Goal: Task Accomplishment & Management: Manage account settings

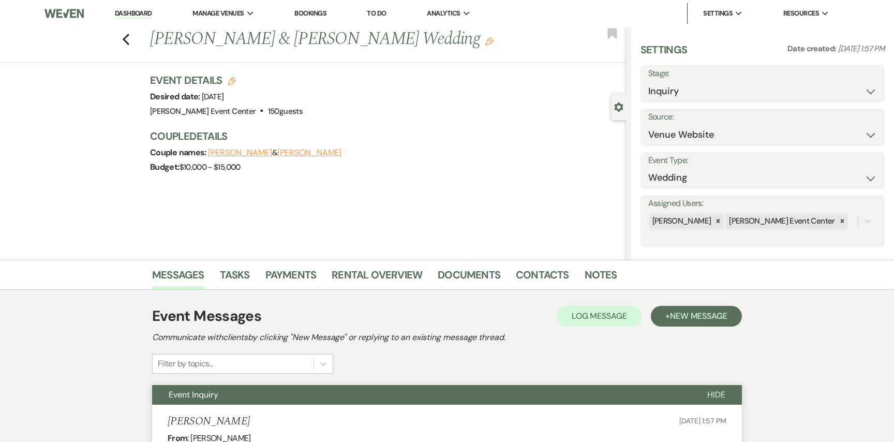
select select "5"
click at [127, 39] on icon "Previous" at bounding box center [126, 39] width 8 height 12
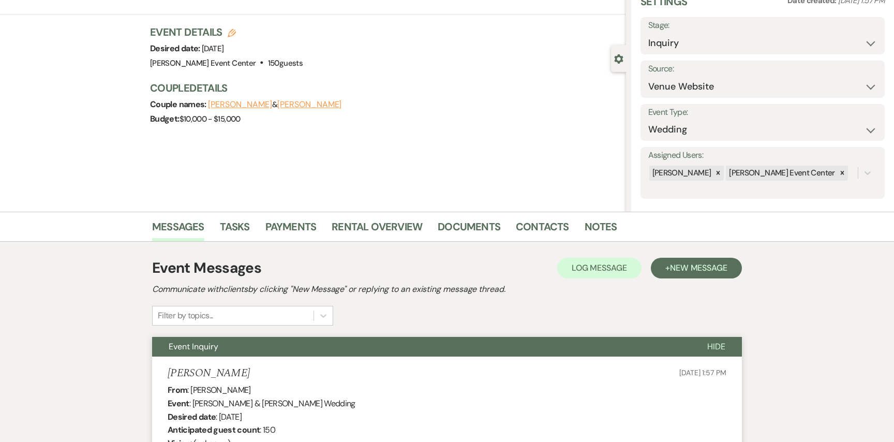
select select "2"
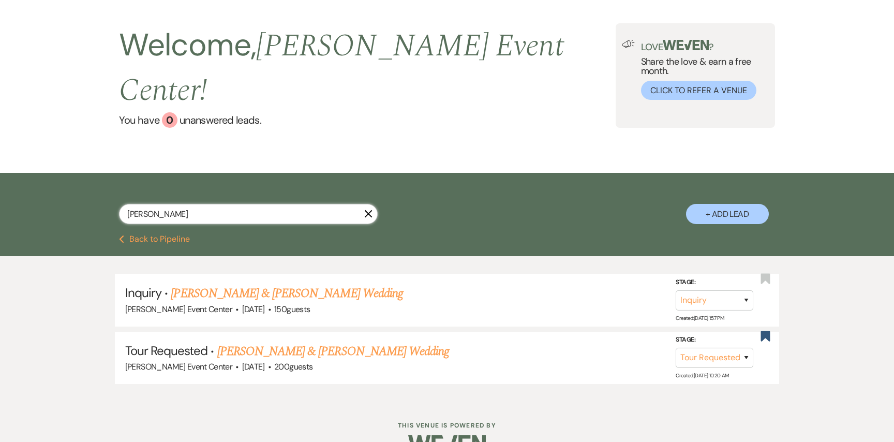
drag, startPoint x: 186, startPoint y: 186, endPoint x: 130, endPoint y: 155, distance: 64.2
click at [131, 178] on div "[PERSON_NAME] X + Add Lead" at bounding box center [446, 205] width 745 height 55
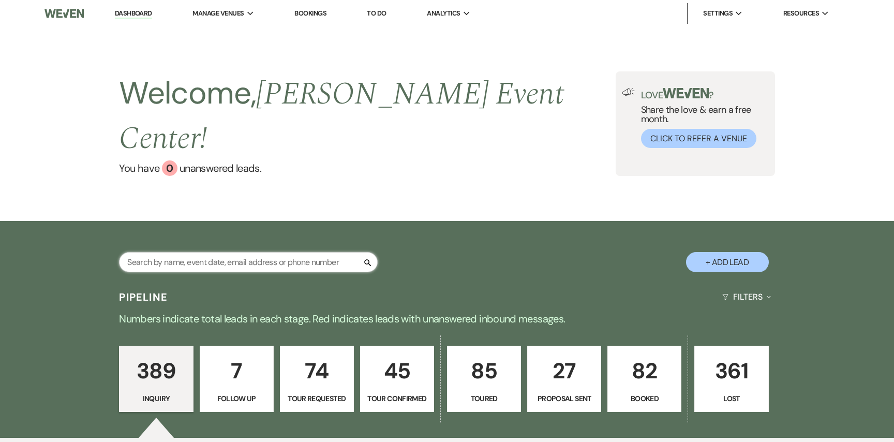
click at [209, 252] on input "text" at bounding box center [248, 262] width 259 height 20
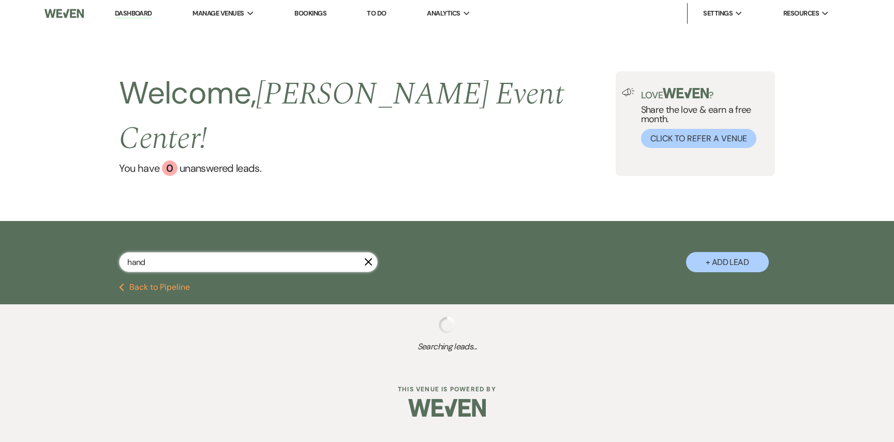
type input "handy"
select select "2"
select select "6"
select select "2"
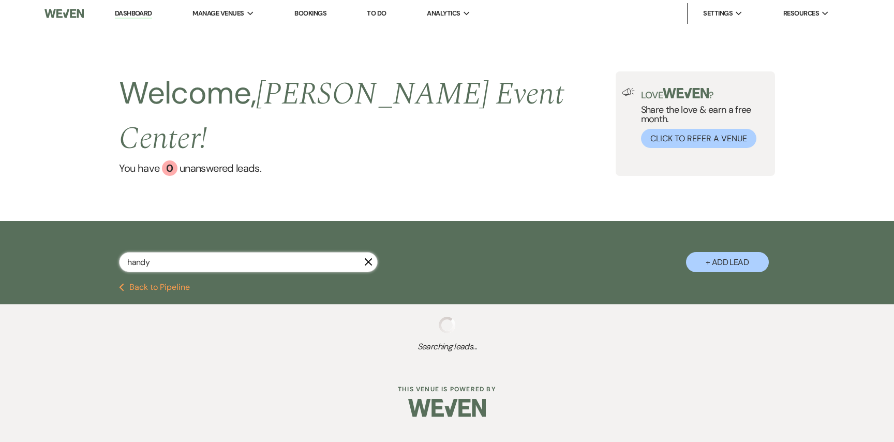
select select "8"
select select "4"
select select "8"
select select "1"
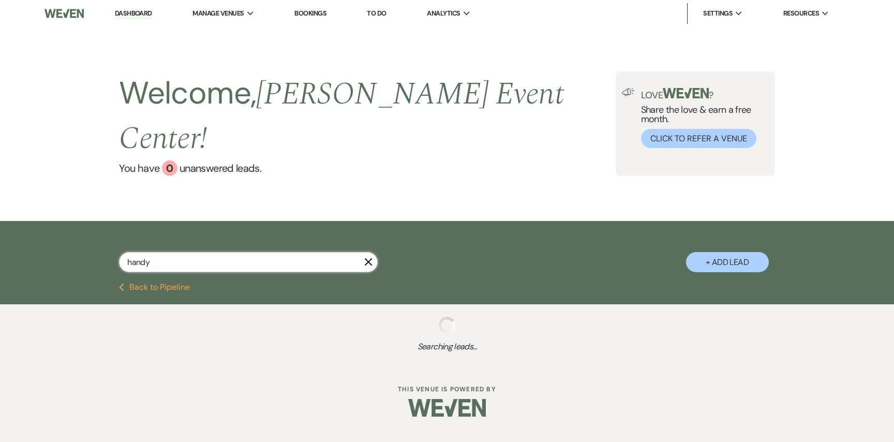
select select "2"
select select "5"
select select "6"
select select "2"
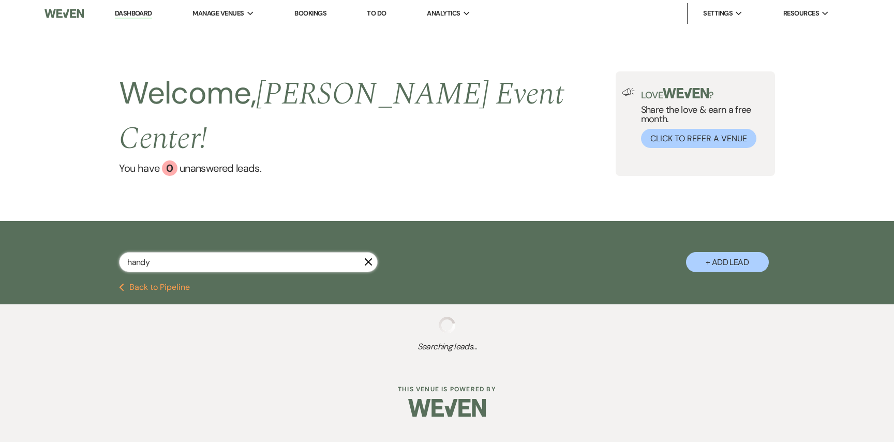
select select "6"
select select "9"
select select "6"
select select "2"
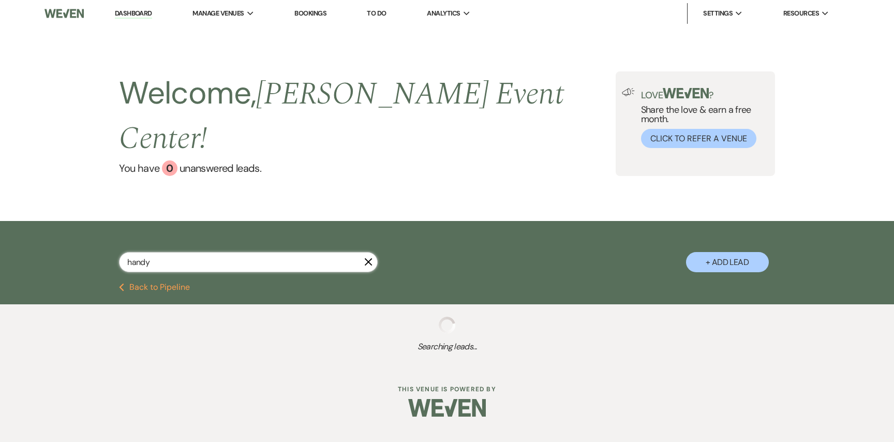
select select "8"
select select "1"
select select "8"
select select "6"
select select "5"
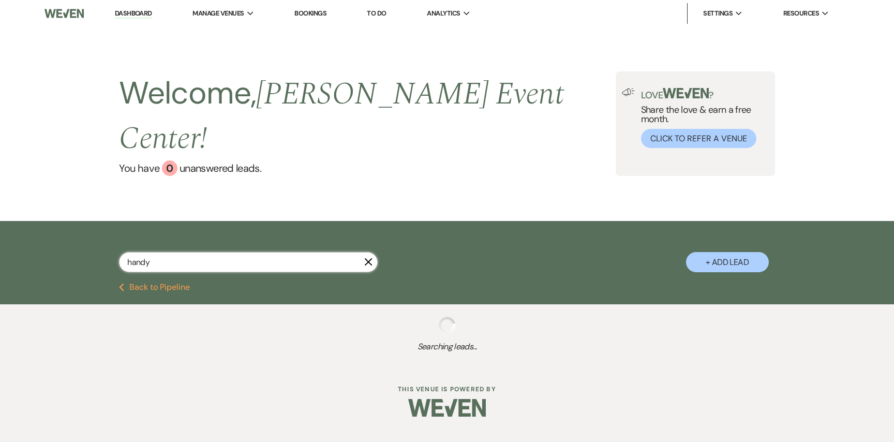
select select "2"
select select "8"
select select "4"
select select "8"
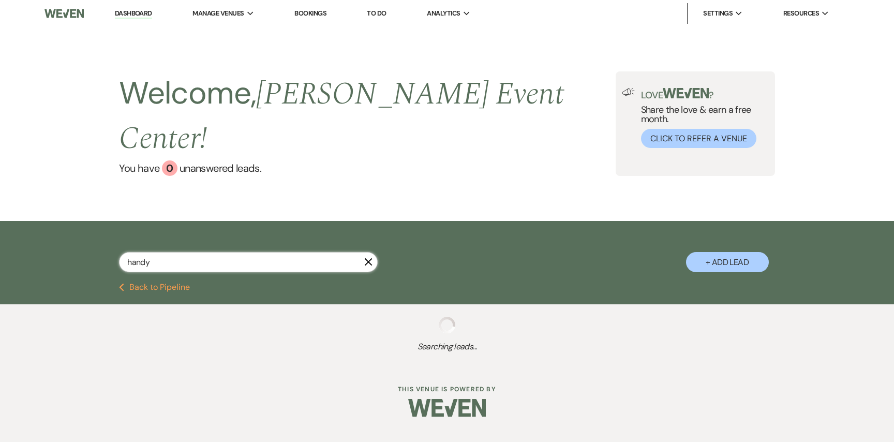
select select "5"
select select "6"
select select "8"
select select "4"
select select "5"
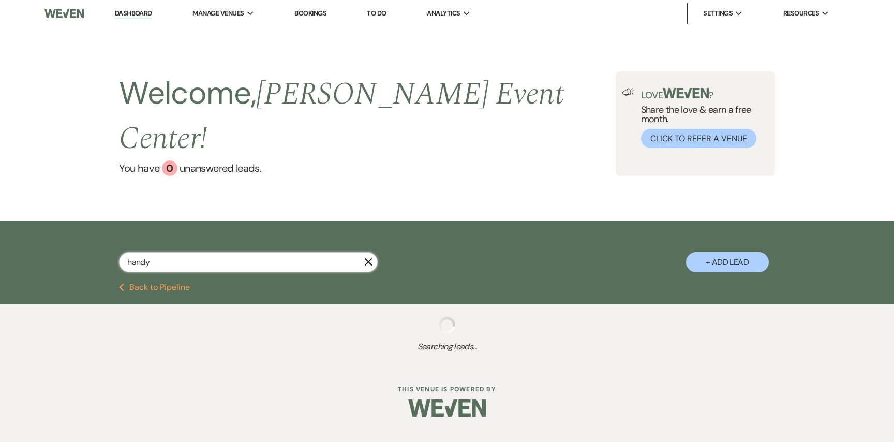
select select "8"
select select "4"
select select "5"
select select "8"
select select "11"
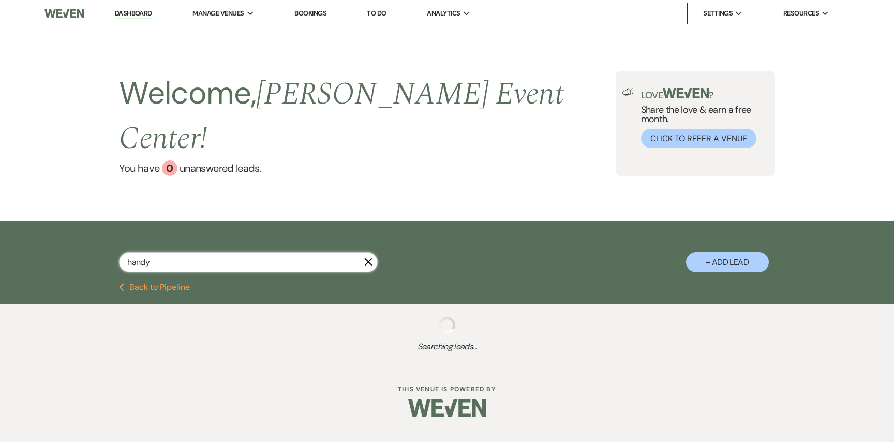
select select "6"
select select "2"
select select "8"
select select "2"
select select "8"
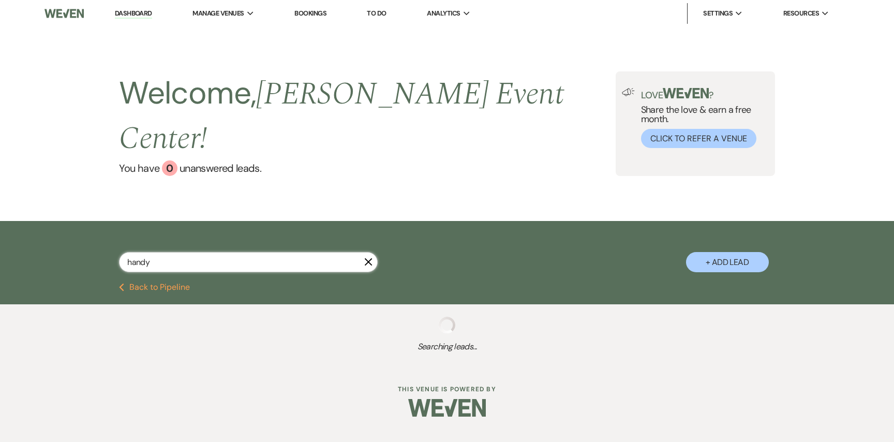
select select "8"
select select "4"
select select "5"
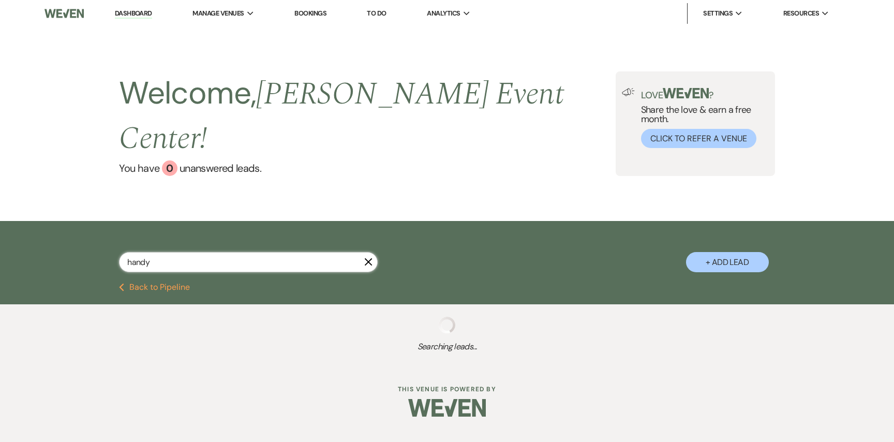
select select "8"
select select "9"
select select "8"
select select "4"
select select "9"
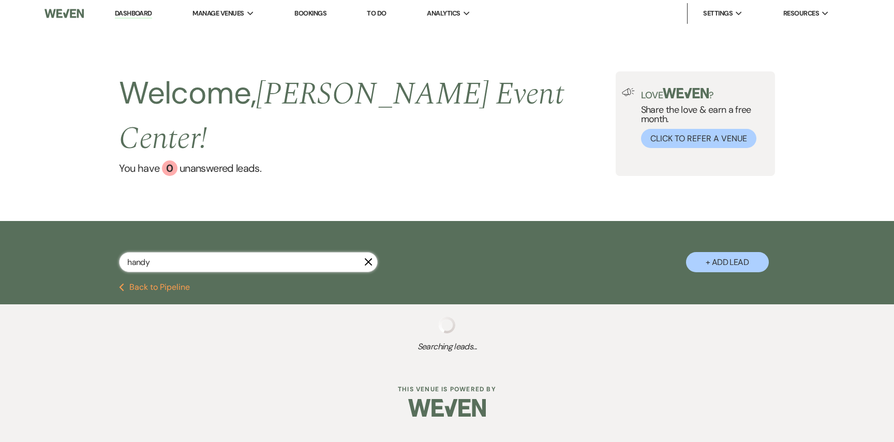
select select "8"
select select "7"
select select "8"
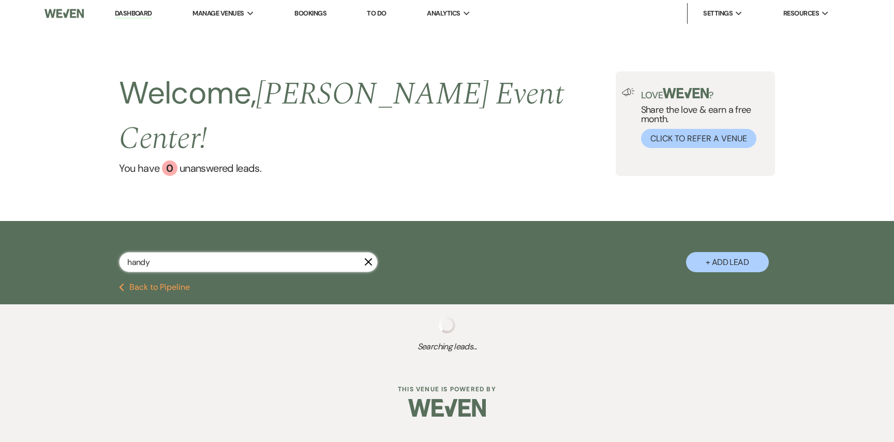
select select "4"
select select "8"
select select "1"
select select "8"
select select "6"
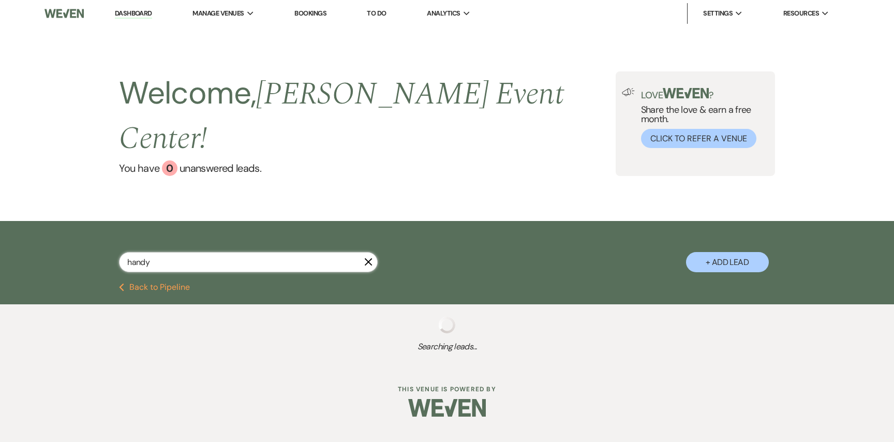
select select "8"
select select "4"
select select "8"
select select "6"
select select "5"
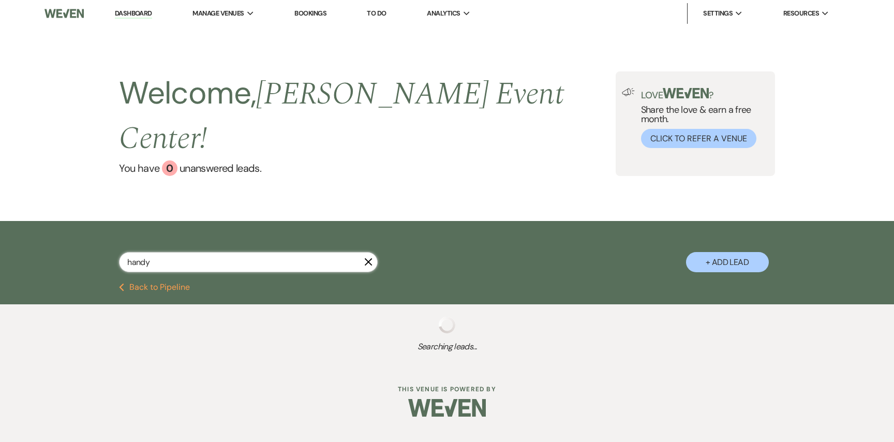
select select "6"
select select "8"
select select "6"
select select "2"
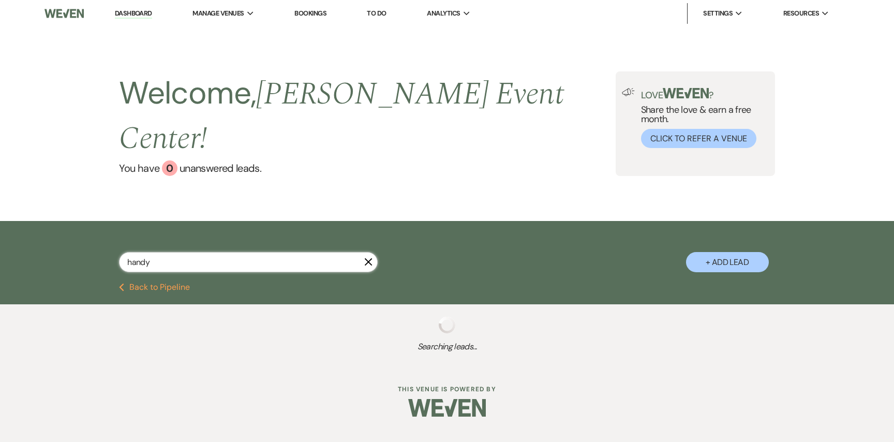
select select "6"
select select "5"
select select "8"
select select "6"
select select "8"
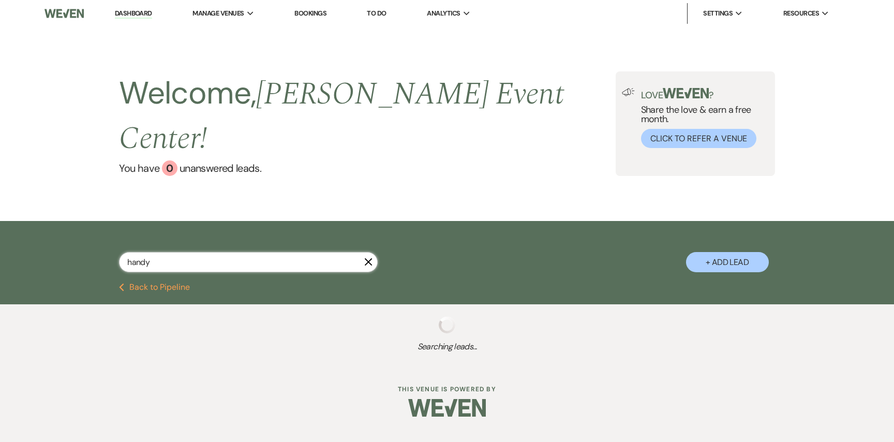
select select "5"
select select "8"
select select "6"
select select "8"
select select "10"
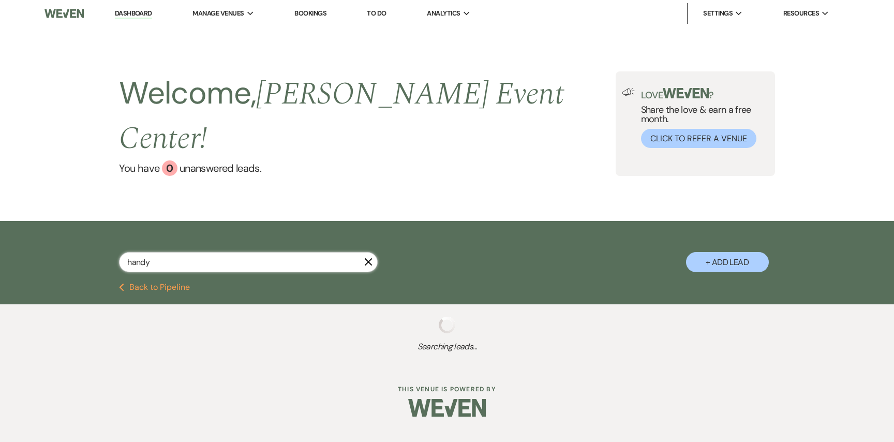
select select "5"
select select "8"
select select "6"
select select "8"
select select "4"
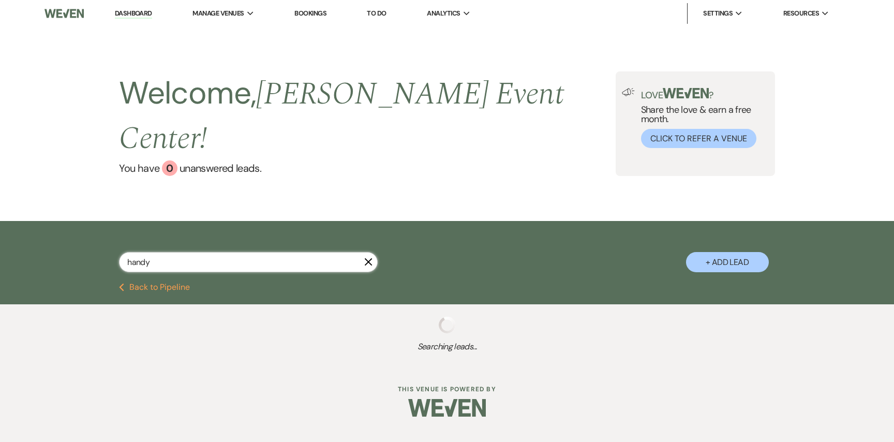
select select "5"
select select "8"
select select "1"
select select "8"
select select "4"
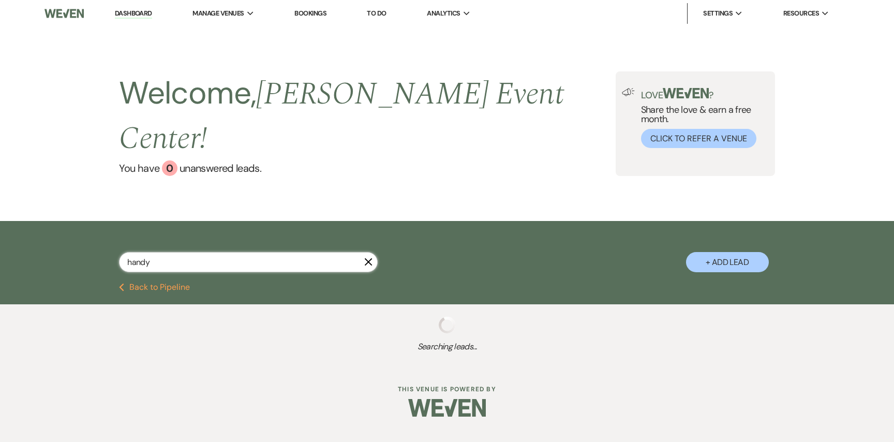
select select "8"
select select "4"
select select "5"
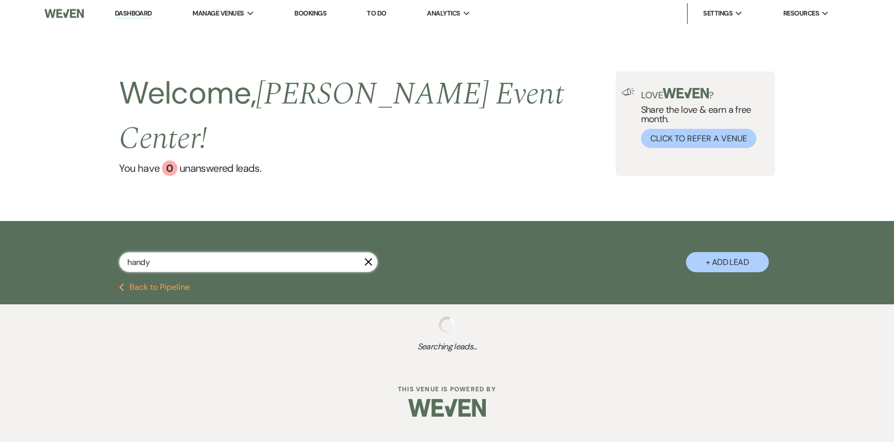
select select "8"
select select "6"
select select "8"
select select "4"
select select "2"
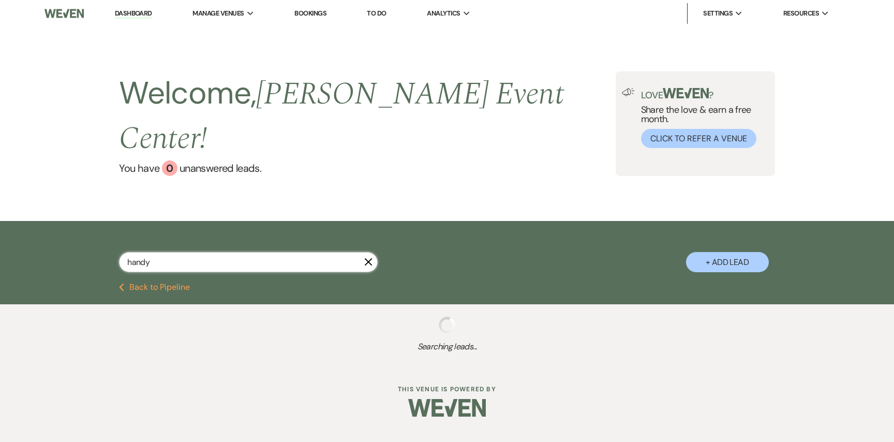
select select "8"
select select "5"
select select "4"
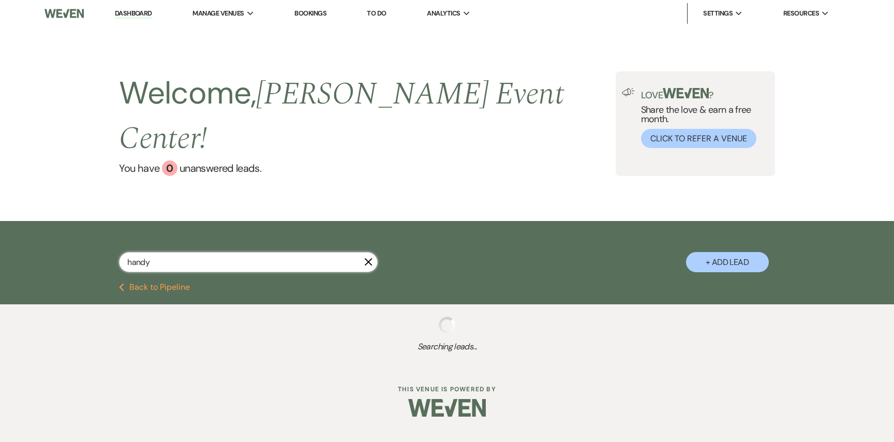
select select "8"
select select "1"
select select "5"
select select "8"
select select "4"
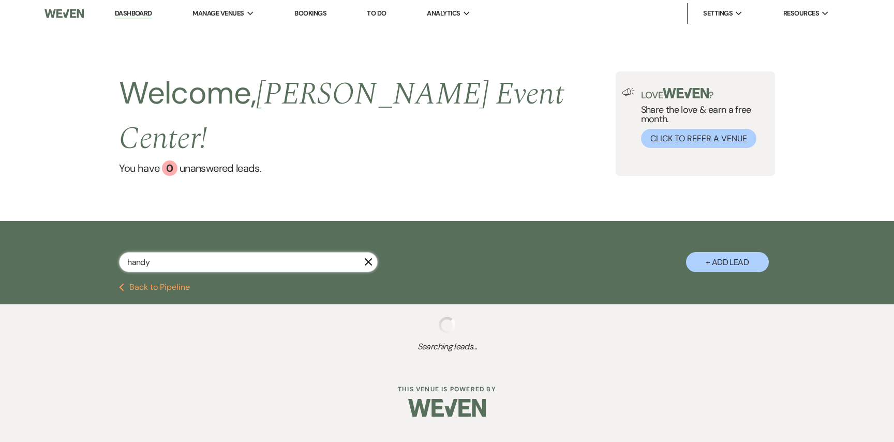
select select "8"
select select "5"
select select "8"
select select "7"
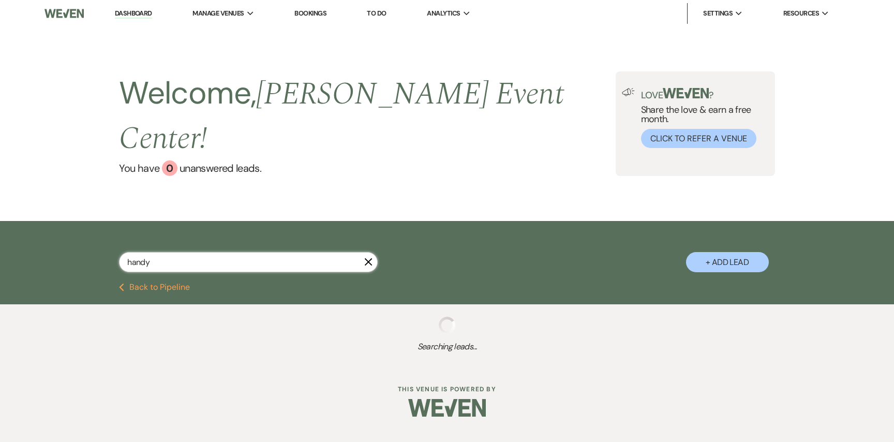
select select "8"
select select "1"
select select "5"
select select "8"
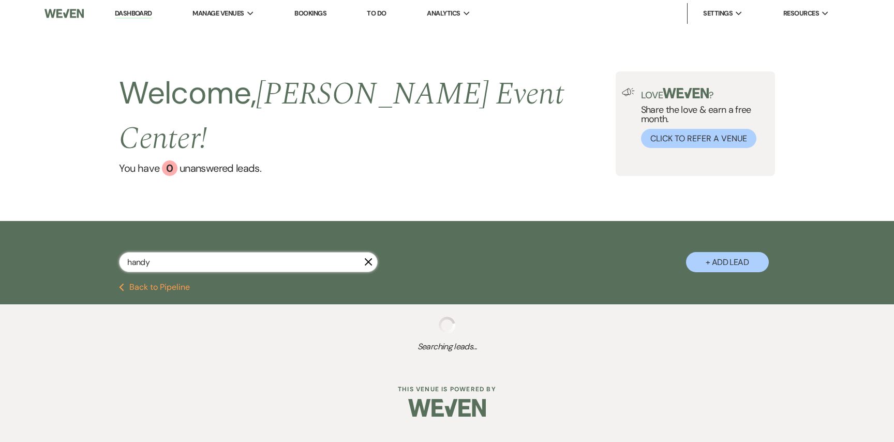
select select "8"
select select "7"
select select "8"
select select "7"
select select "8"
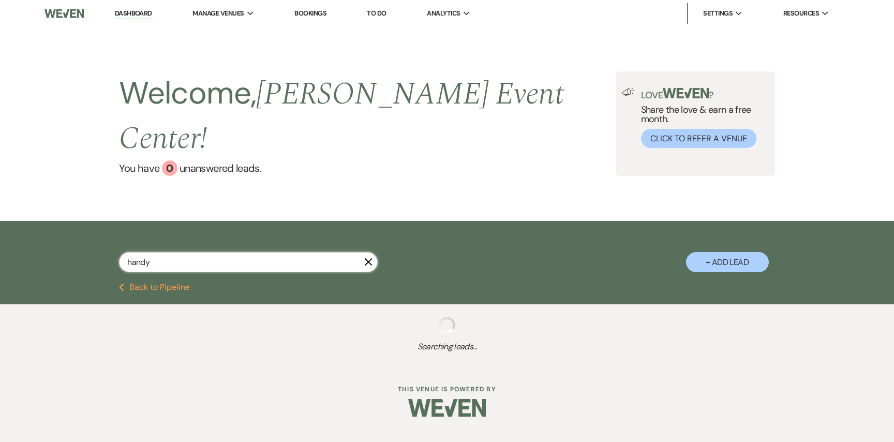
select select "7"
select select "5"
select select "8"
select select "6"
select select "8"
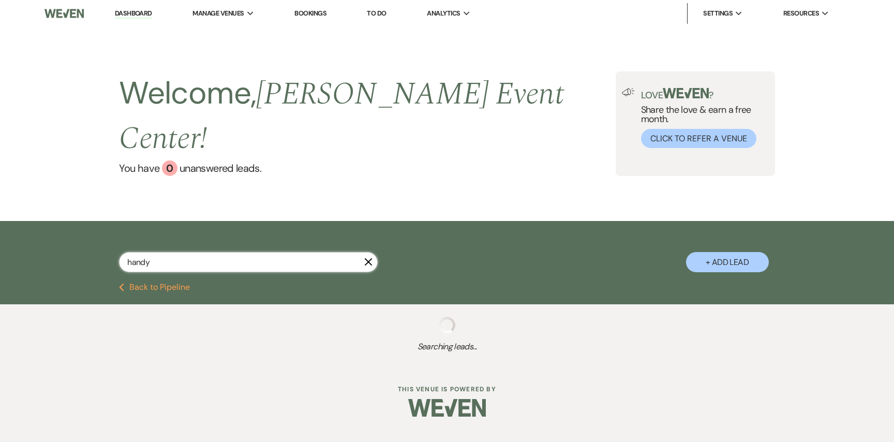
select select "8"
select select "1"
select select "8"
select select "5"
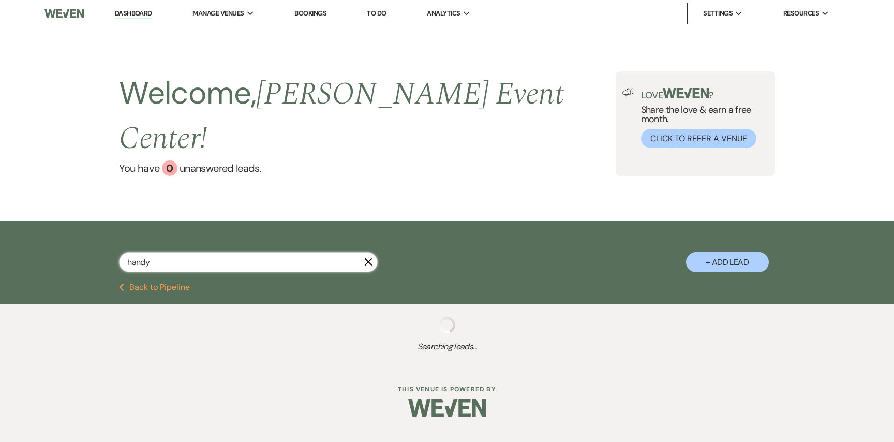
select select "8"
select select "1"
select select "8"
select select "4"
select select "8"
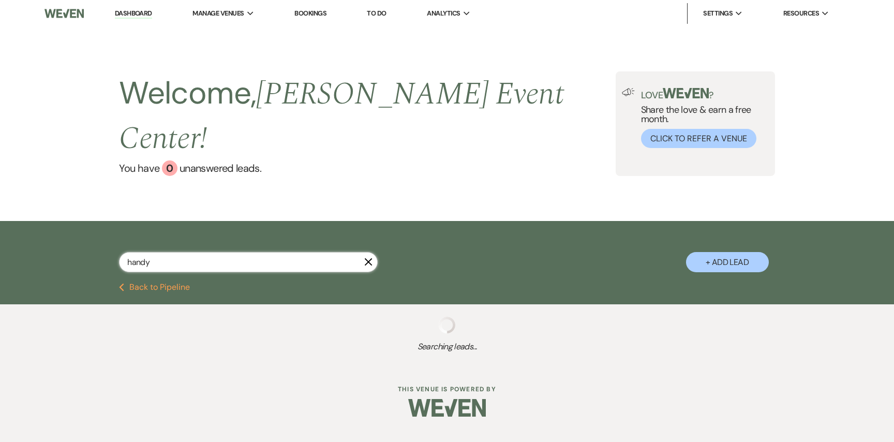
select select "7"
select select "8"
select select "1"
select select "8"
select select "1"
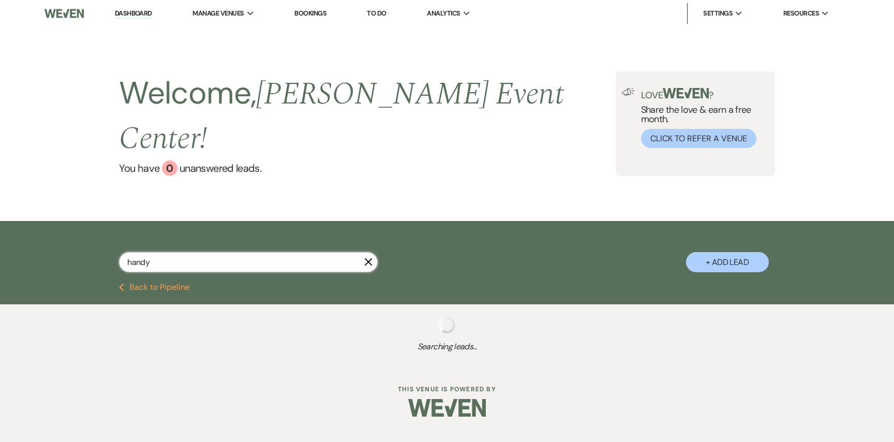
select select "8"
select select "5"
select select "8"
select select "1"
select select "8"
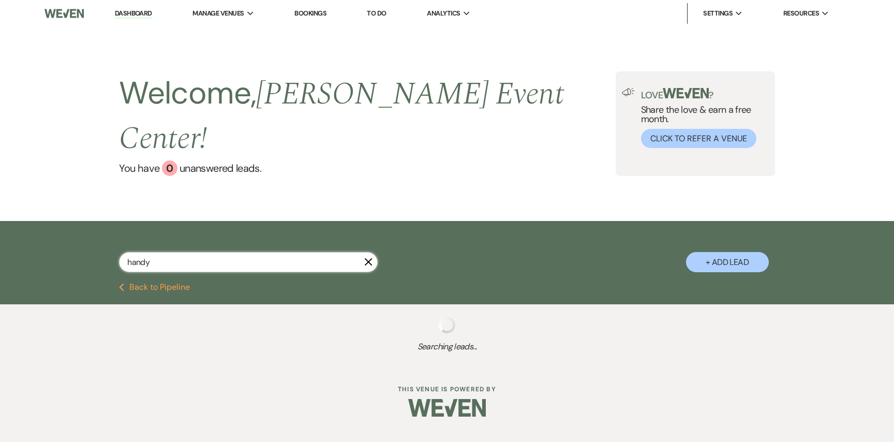
select select "10"
select select "8"
select select "1"
select select "8"
select select "7"
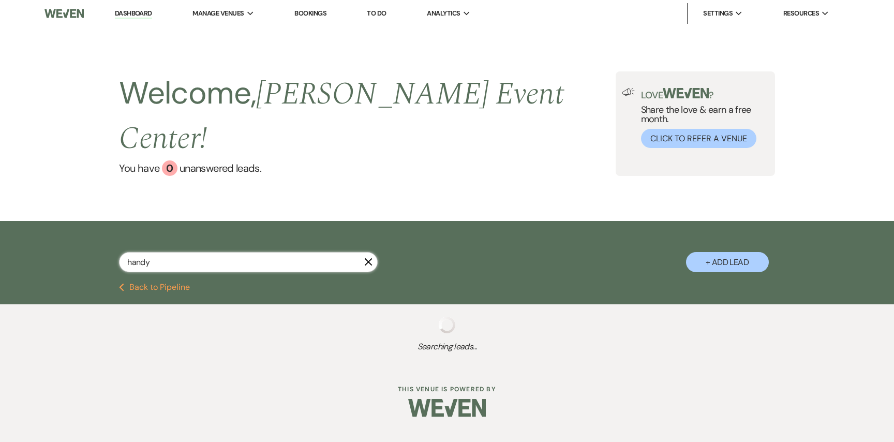
select select "8"
select select "1"
select select "2"
select select "8"
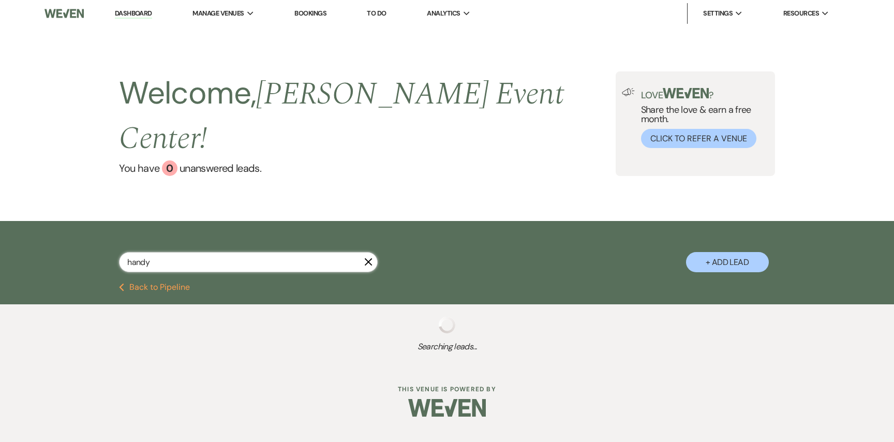
select select "6"
select select "8"
select select "1"
select select "8"
select select "6"
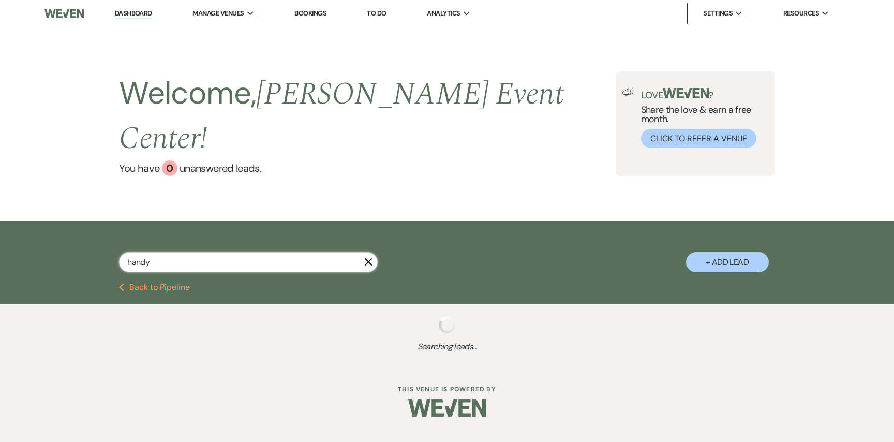
select select "8"
select select "4"
select select "8"
select select "7"
select select "8"
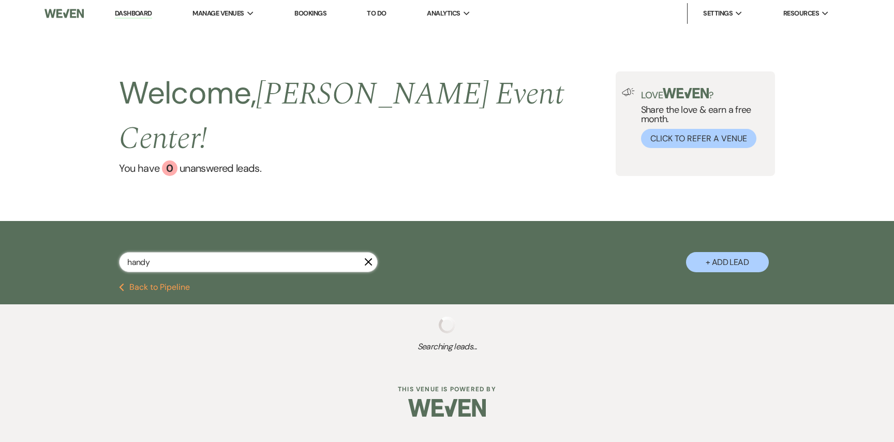
select select "4"
select select "8"
select select "1"
select select "8"
select select "6"
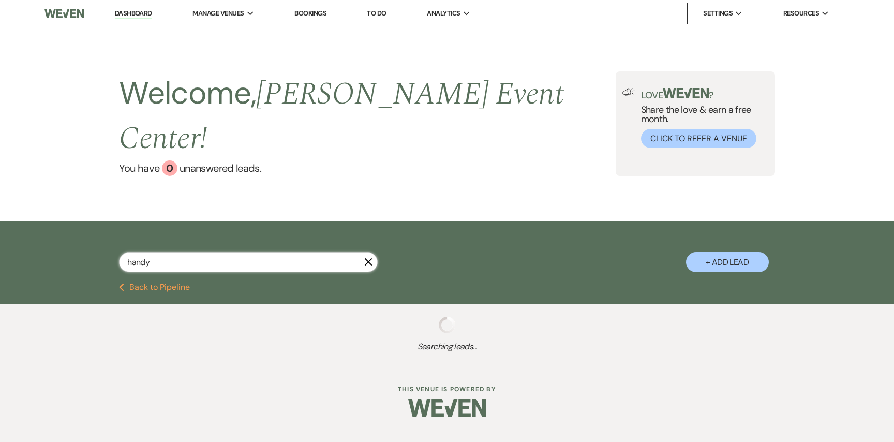
select select "8"
select select "5"
select select "2"
select select "8"
select select "7"
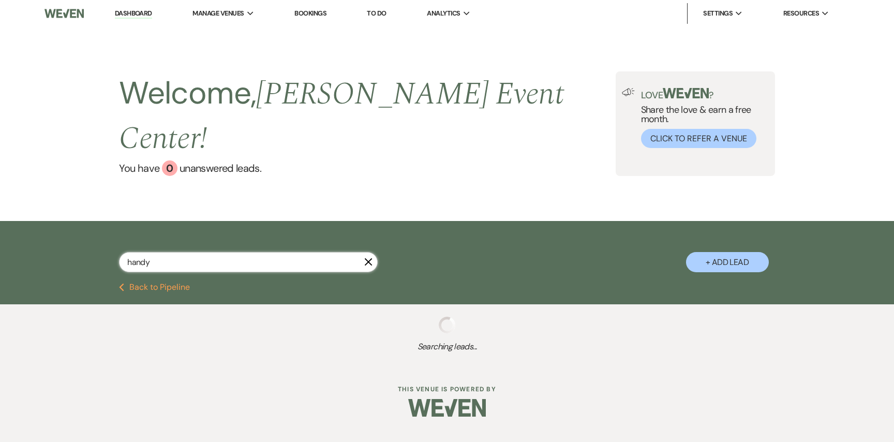
select select "2"
select select "8"
select select "4"
select select "8"
select select "7"
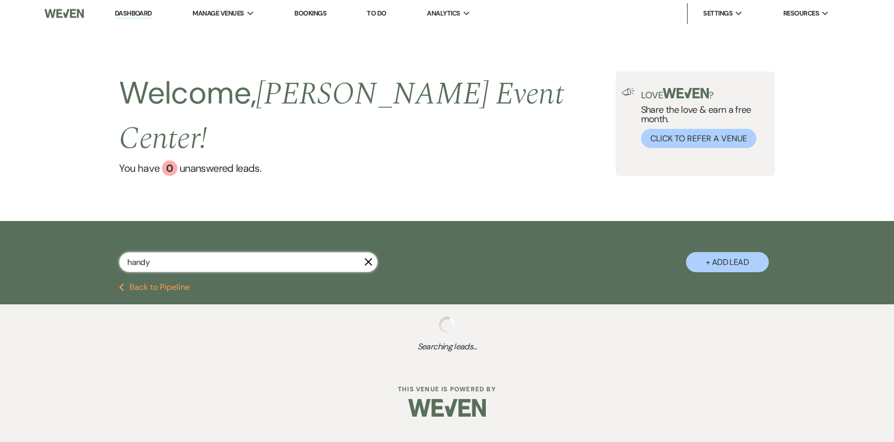
select select "8"
select select "1"
select select "8"
select select "11"
select select "2"
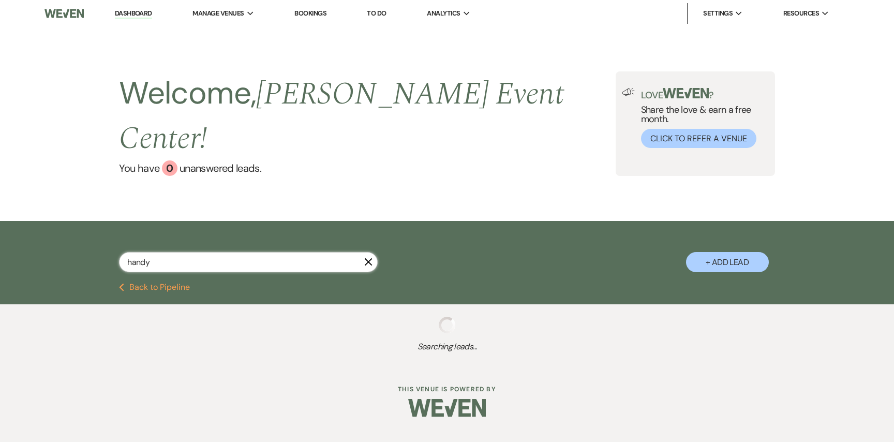
select select "8"
select select "7"
select select "8"
select select "6"
select select "8"
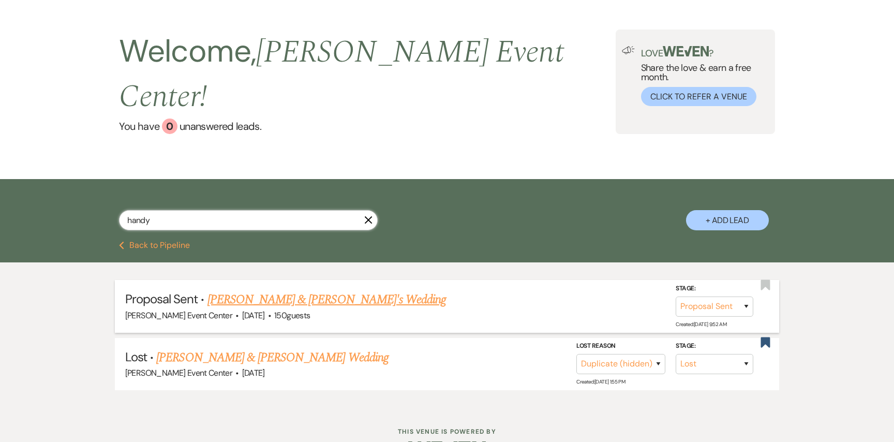
scroll to position [48, 0]
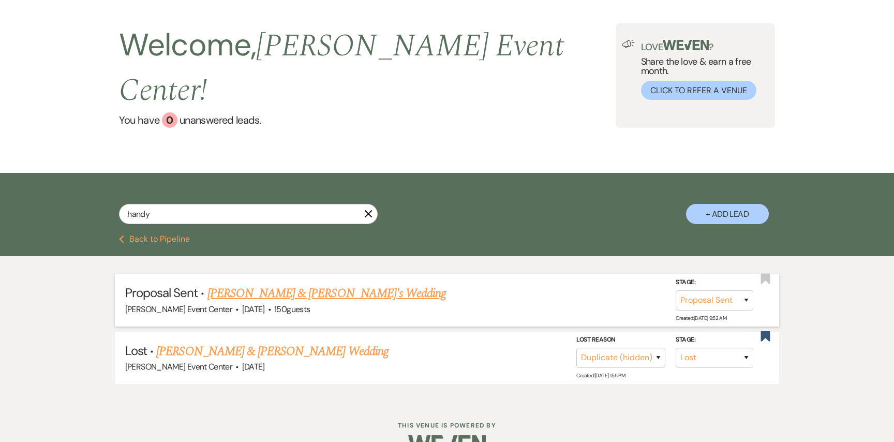
click at [285, 284] on link "Terisha Handy & Fiance's Wedding" at bounding box center [326, 293] width 239 height 19
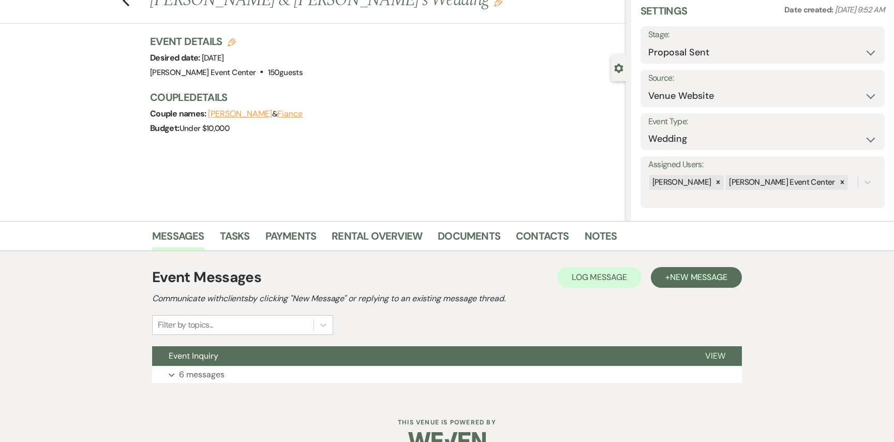
scroll to position [33, 0]
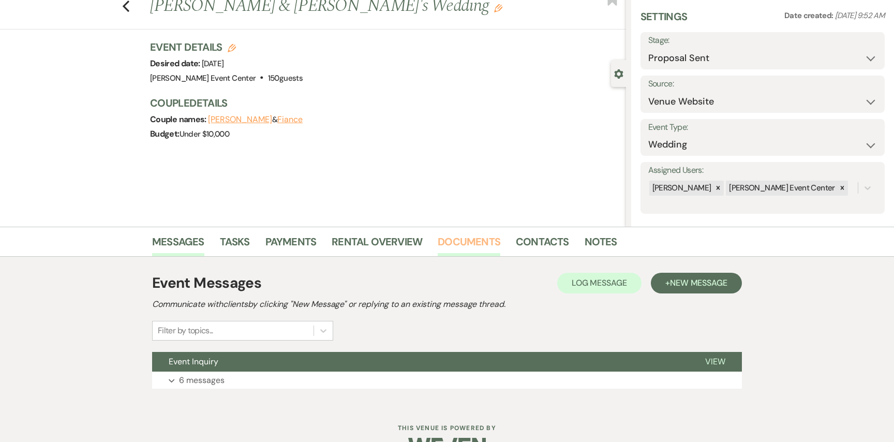
click at [475, 244] on link "Documents" at bounding box center [469, 244] width 63 height 23
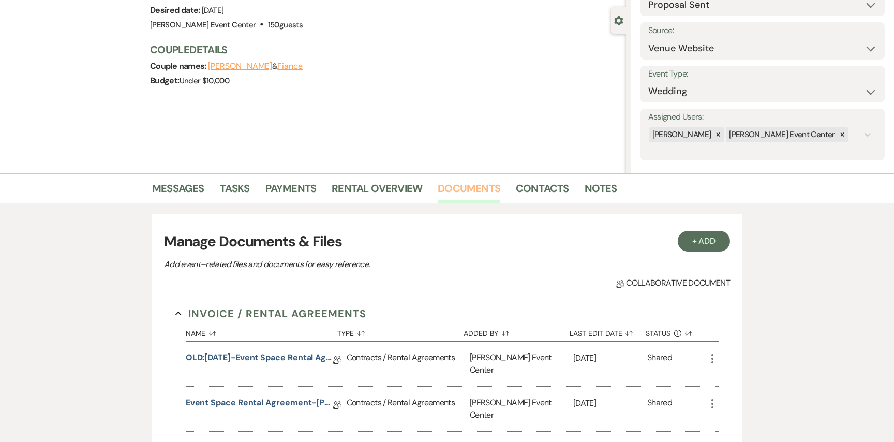
scroll to position [118, 0]
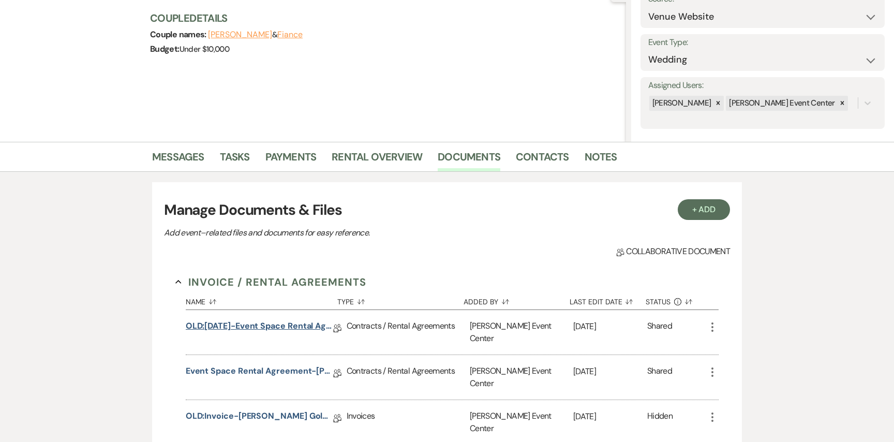
click at [249, 323] on link "OLD:9.10.25-Event Space Rental Agreement" at bounding box center [259, 328] width 147 height 16
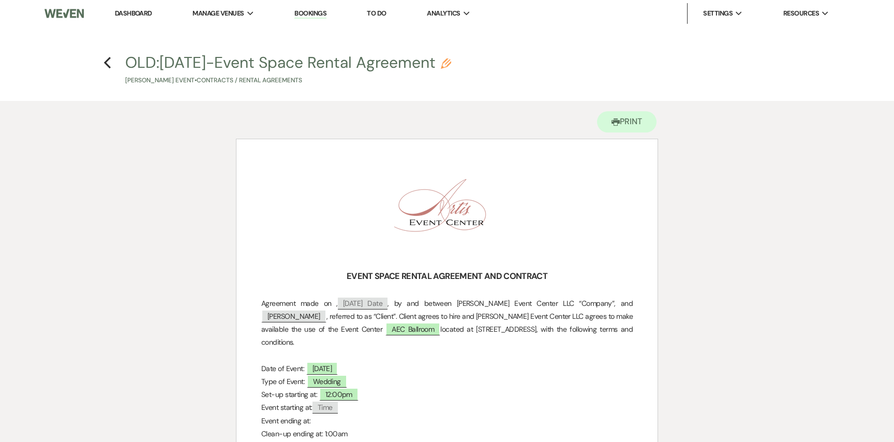
click at [111, 58] on h4 "Previous OLD:9.10.25-Event Space Rental Agreement Pencil Terisha Handy's Event …" at bounding box center [446, 69] width 745 height 34
click at [108, 61] on use "button" at bounding box center [107, 62] width 7 height 11
